Goal: Information Seeking & Learning: Learn about a topic

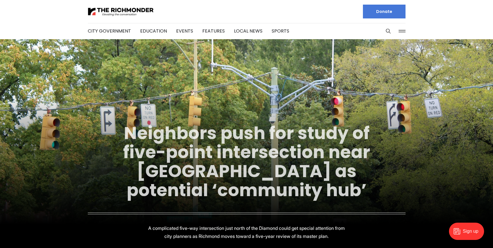
click at [224, 170] on link "Neighbors push for study of five-point intersection near [GEOGRAPHIC_DATA] as p…" at bounding box center [246, 161] width 247 height 81
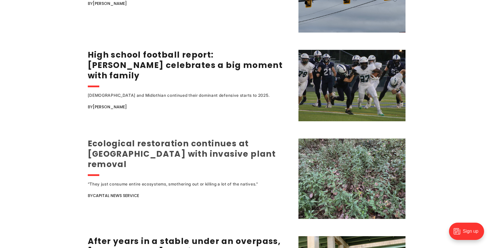
scroll to position [1027, 0]
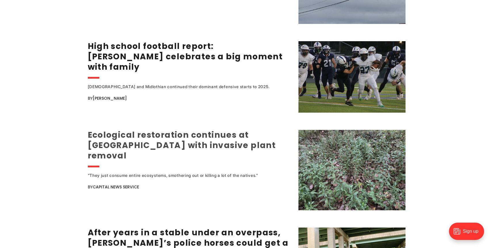
click at [209, 137] on link "Ecological restoration continues at [GEOGRAPHIC_DATA] with invasive plant remov…" at bounding box center [182, 145] width 188 height 32
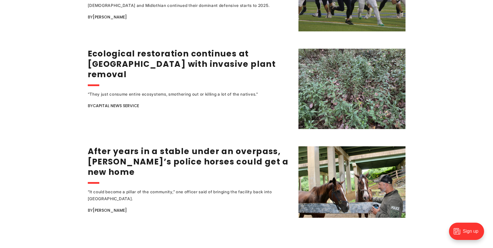
scroll to position [1127, 0]
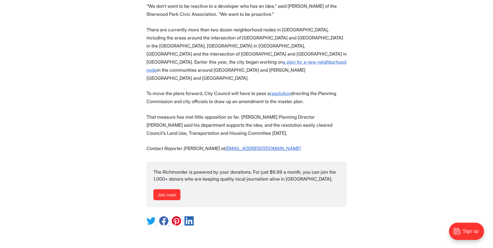
scroll to position [882, 0]
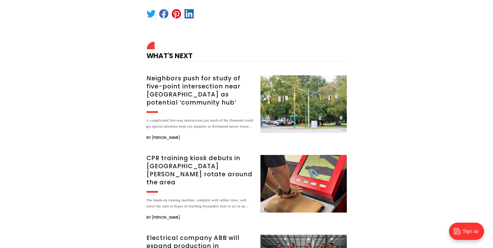
scroll to position [1215, 0]
